Goal: Navigation & Orientation: Find specific page/section

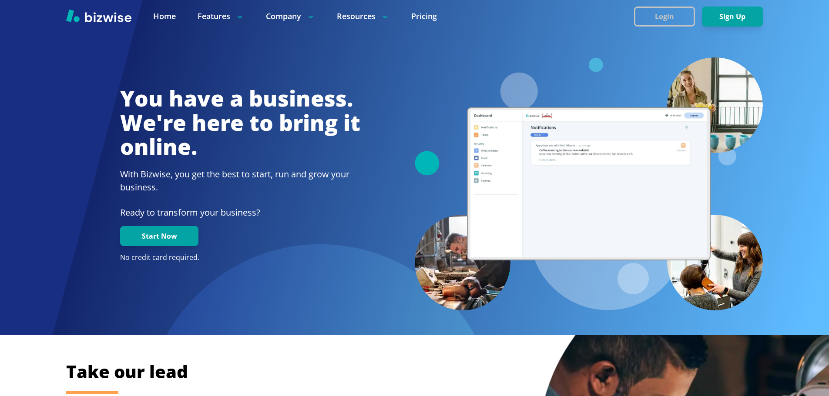
click at [654, 15] on button "Login" at bounding box center [664, 17] width 61 height 20
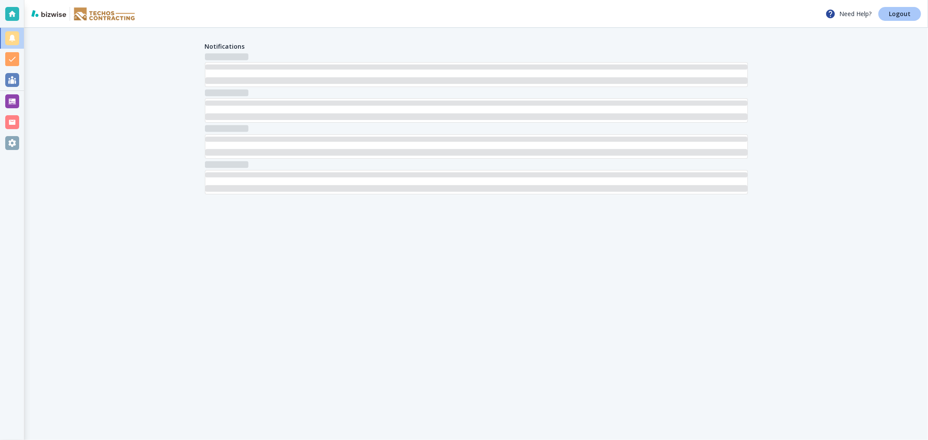
click at [890, 17] on link "Logout" at bounding box center [900, 14] width 43 height 14
